Goal: Task Accomplishment & Management: Manage account settings

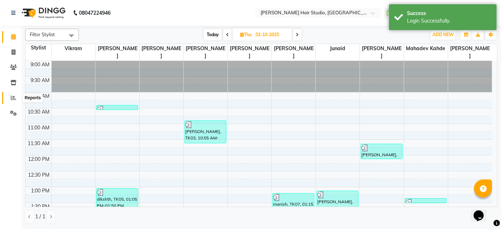
click at [9, 95] on span at bounding box center [13, 98] width 13 height 8
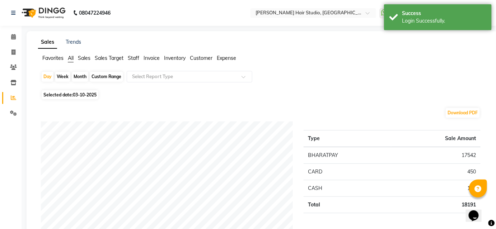
click at [137, 61] on span "Staff" at bounding box center [133, 58] width 11 height 6
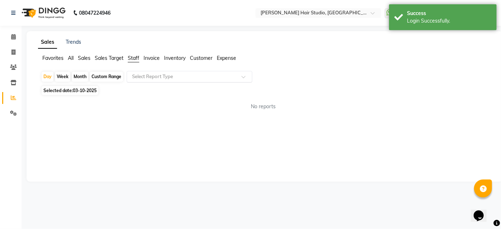
click at [160, 76] on input "text" at bounding box center [182, 76] width 103 height 7
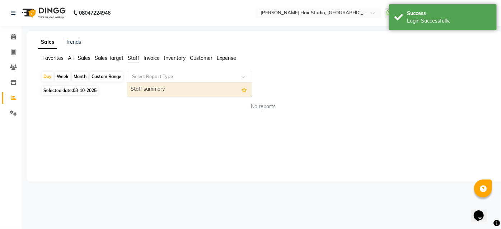
click at [160, 90] on div "Staff summary" at bounding box center [189, 90] width 125 height 14
select select "full_report"
select select "csv"
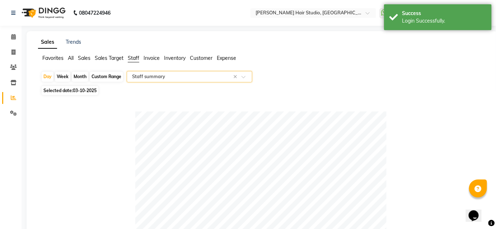
click at [89, 92] on span "03-10-2025" at bounding box center [85, 90] width 24 height 5
select select "10"
select select "2025"
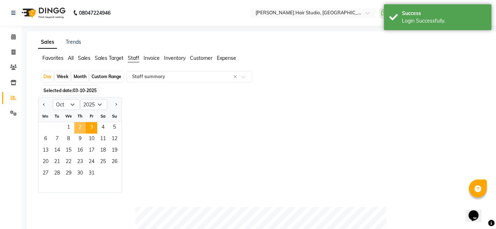
click at [80, 123] on span "2" at bounding box center [79, 127] width 11 height 11
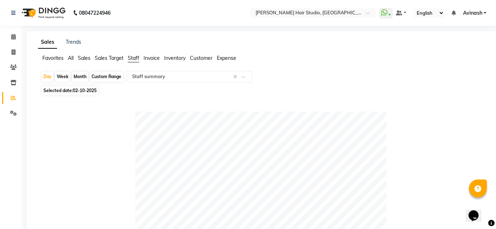
click at [472, 17] on ul "WhatsApp Status ✕ Status: Connected Most Recent Message: [DATE] 09:10 PM Recent…" at bounding box center [435, 13] width 111 height 10
click at [477, 13] on span "Avinash" at bounding box center [472, 13] width 19 height 8
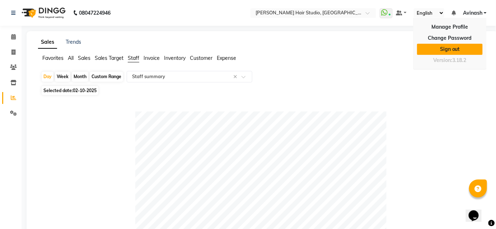
click at [466, 48] on link "Sign out" at bounding box center [450, 49] width 66 height 11
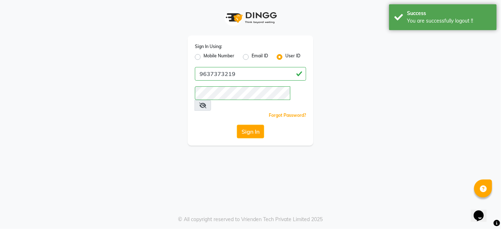
click at [203, 57] on label "Mobile Number" at bounding box center [218, 57] width 31 height 9
click at [203, 57] on input "Mobile Number" at bounding box center [205, 55] width 5 height 5
radio input "true"
radio input "false"
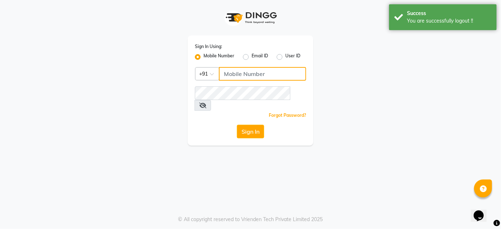
drag, startPoint x: 247, startPoint y: 75, endPoint x: 250, endPoint y: 81, distance: 6.4
click at [247, 75] on input "Username" at bounding box center [262, 74] width 87 height 14
type input "9860439414"
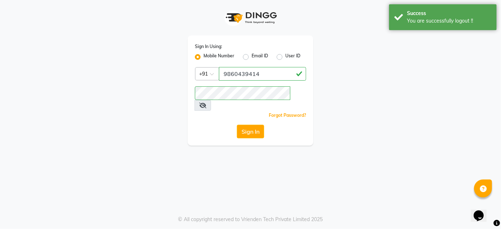
click at [203, 125] on div "Sign In" at bounding box center [250, 132] width 111 height 14
click at [258, 125] on button "Sign In" at bounding box center [250, 132] width 27 height 14
click at [258, 125] on div "Sign In" at bounding box center [250, 132] width 111 height 14
